Goal: Task Accomplishment & Management: Manage account settings

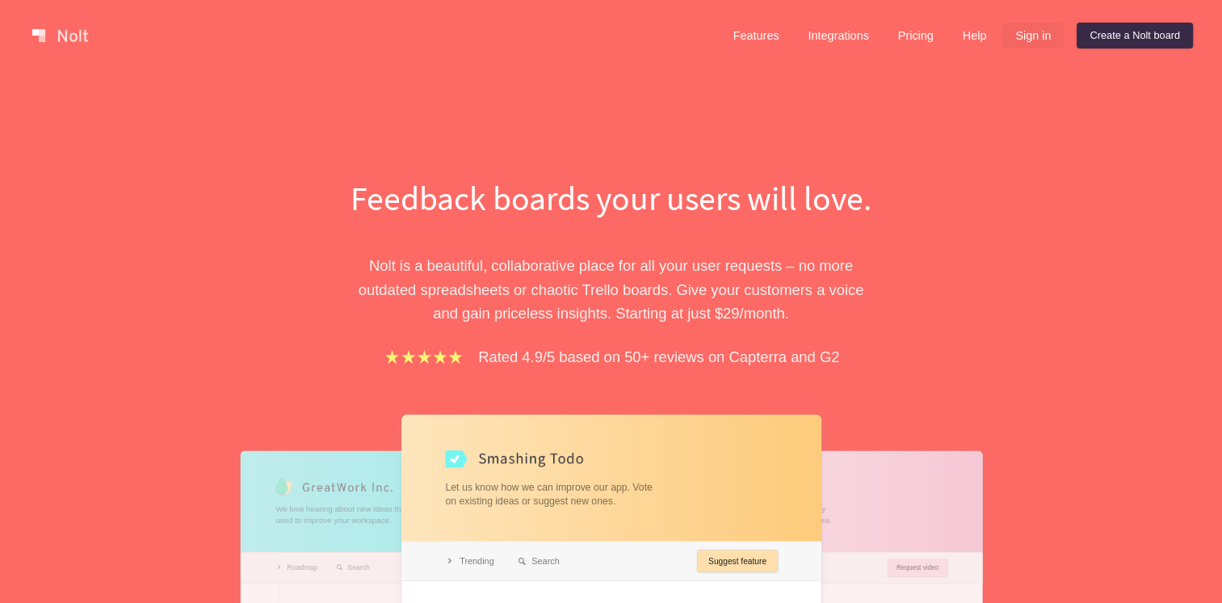
click at [1031, 40] on link "Sign in" at bounding box center [1033, 36] width 61 height 26
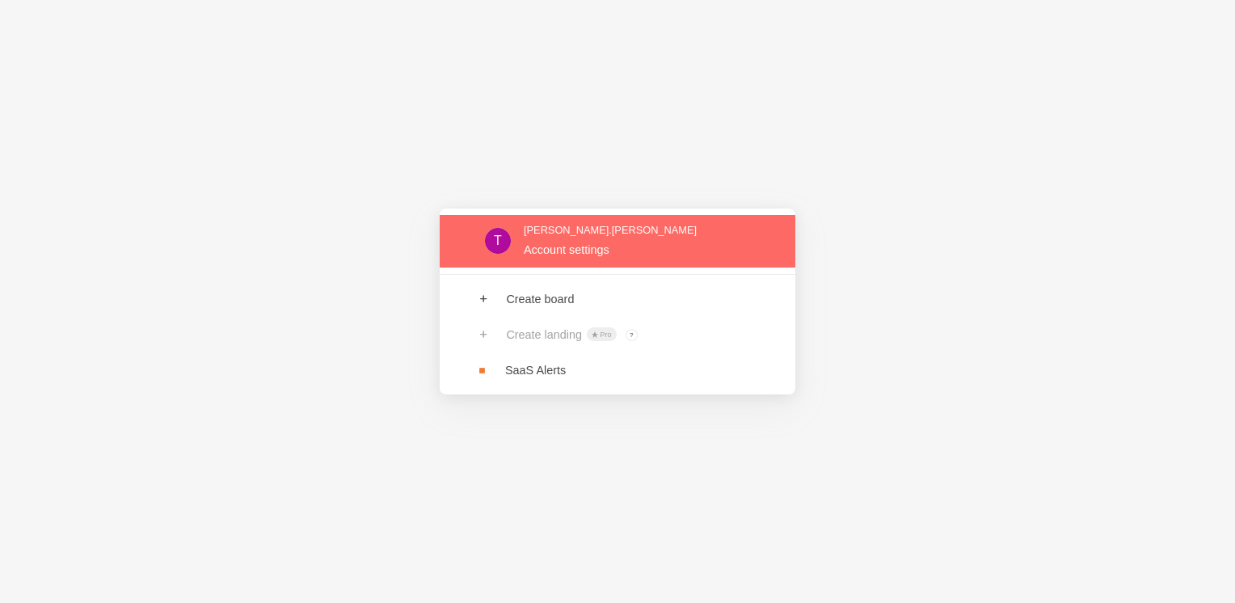
click at [621, 249] on link at bounding box center [617, 241] width 355 height 53
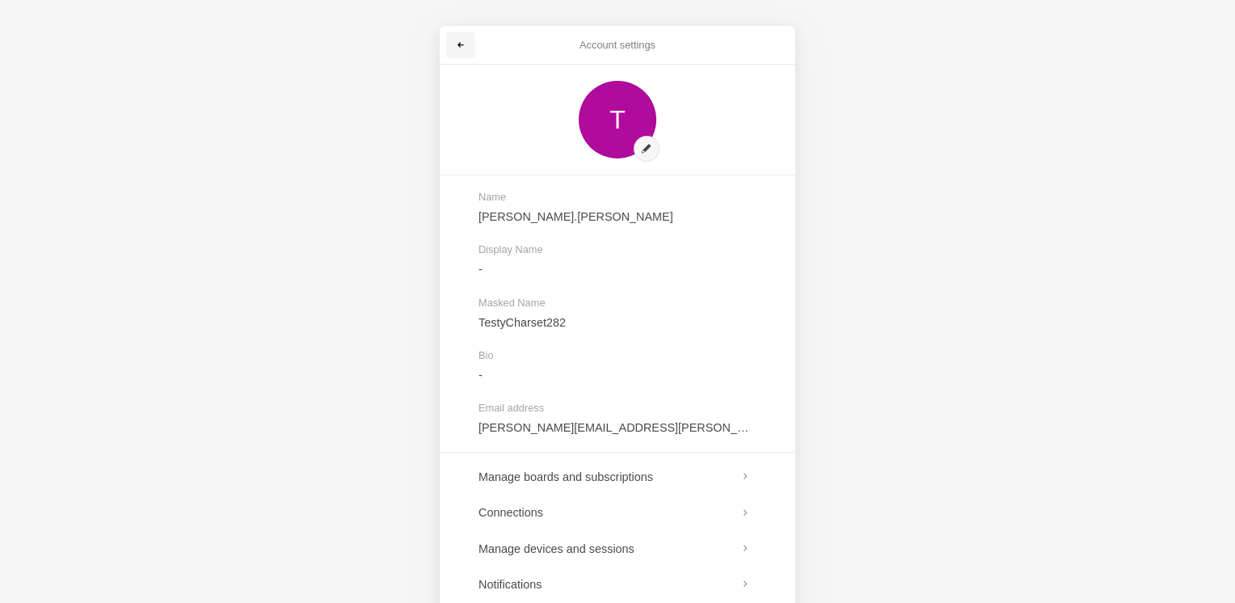
click at [449, 45] on link at bounding box center [460, 45] width 29 height 26
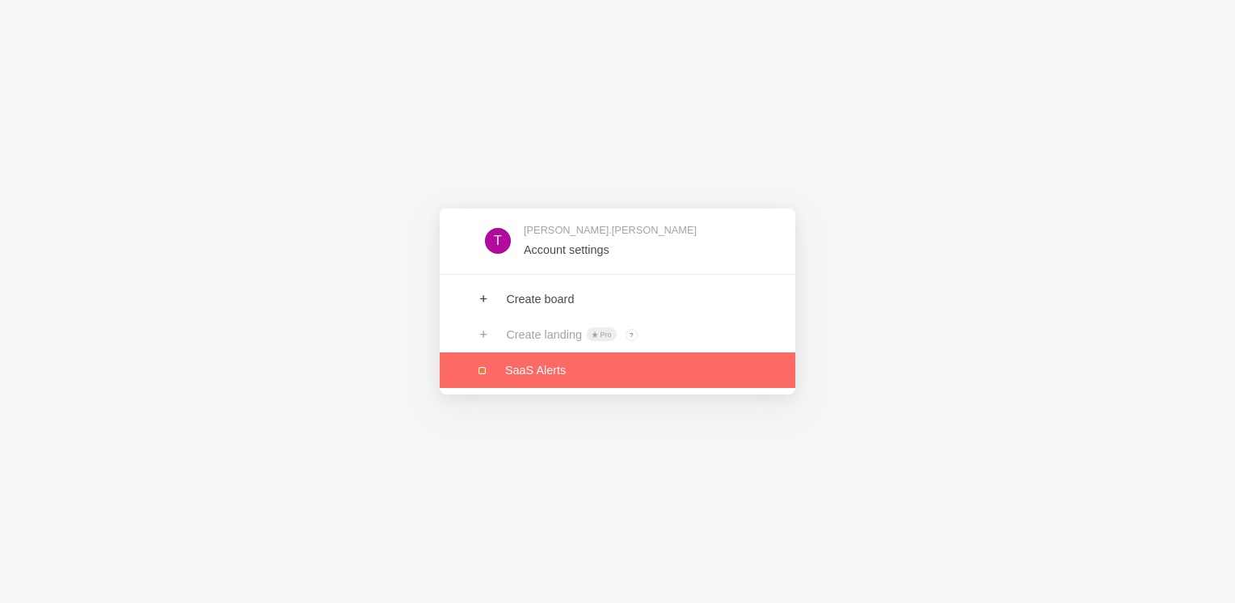
click at [553, 370] on link at bounding box center [617, 370] width 355 height 36
